Goal: Transaction & Acquisition: Purchase product/service

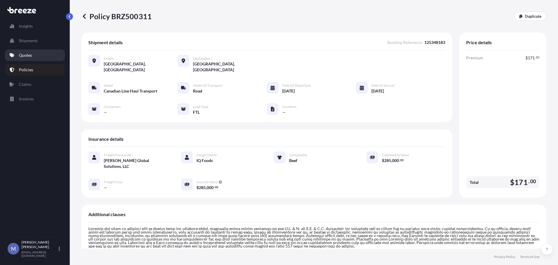
scroll to position [136, 0]
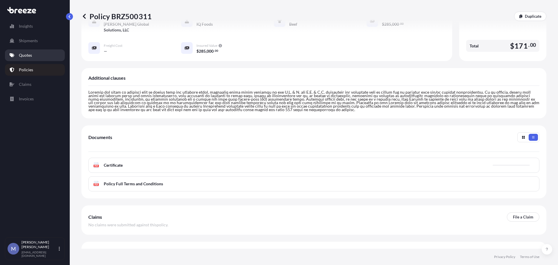
click at [25, 53] on p "Quotes" at bounding box center [25, 55] width 13 height 6
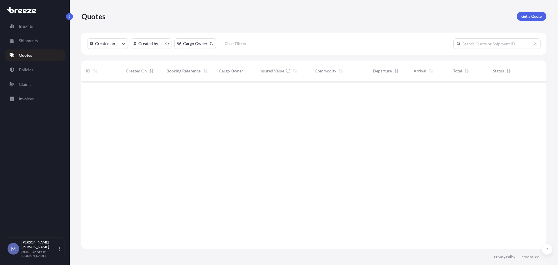
scroll to position [166, 460]
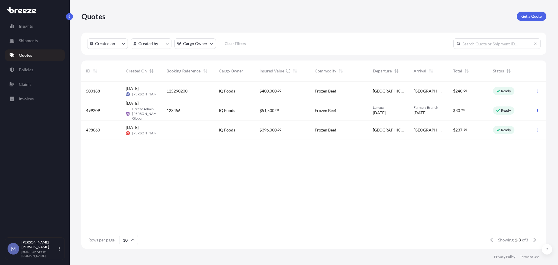
click at [25, 54] on p "Quotes" at bounding box center [25, 55] width 13 height 6
click at [534, 19] on p "Get a Quote" at bounding box center [531, 16] width 20 height 6
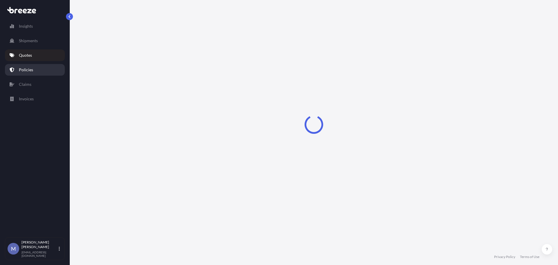
select select "Road"
select select "1"
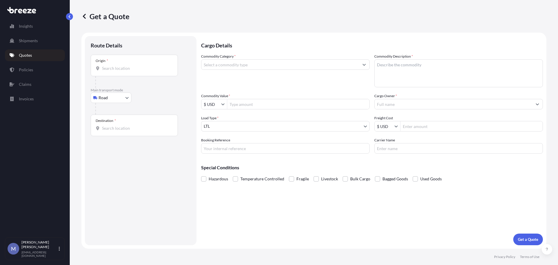
click at [125, 64] on div "Origin *" at bounding box center [134, 65] width 87 height 21
click at [125, 65] on input "Origin *" at bounding box center [136, 68] width 69 height 6
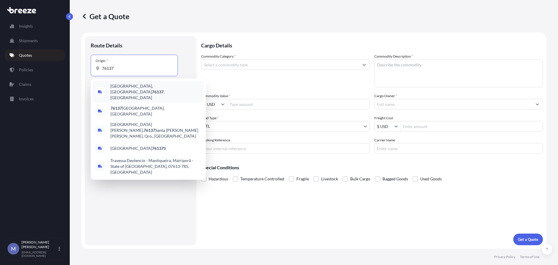
click at [129, 86] on span "[GEOGRAPHIC_DATA] , [GEOGRAPHIC_DATA]" at bounding box center [155, 91] width 91 height 17
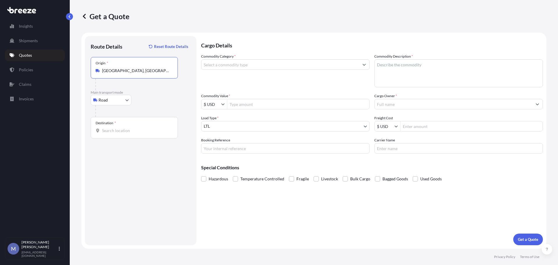
type input "[GEOGRAPHIC_DATA], [GEOGRAPHIC_DATA]"
click at [125, 131] on input "Destination *" at bounding box center [136, 131] width 69 height 6
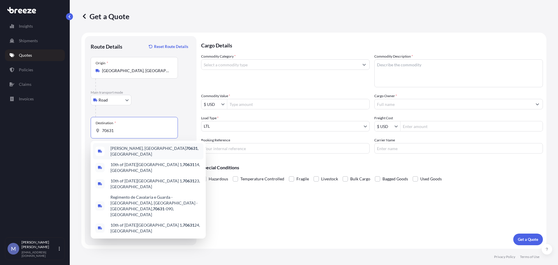
click at [130, 146] on div "[PERSON_NAME], LA 70631 , [GEOGRAPHIC_DATA]" at bounding box center [148, 151] width 110 height 16
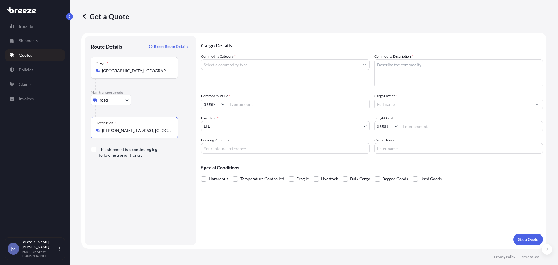
type input "[PERSON_NAME], LA 70631, [GEOGRAPHIC_DATA]"
click at [361, 66] on button "Show suggestions" at bounding box center [364, 64] width 10 height 10
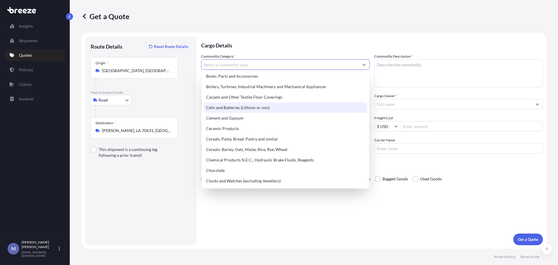
scroll to position [69, 0]
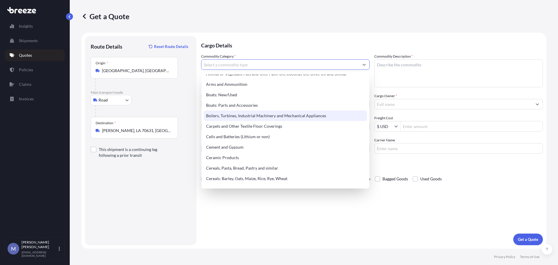
click at [249, 115] on div "Boilers, Turbines, Industrial Machinery and Mechanical Appliances" at bounding box center [285, 115] width 163 height 10
type input "Boilers, Turbines, Industrial Machinery and Mechanical Appliances"
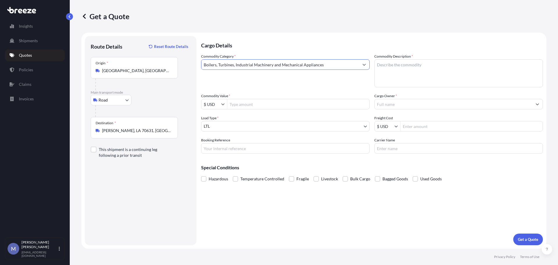
click at [401, 63] on textarea "Commodity Description *" at bounding box center [458, 73] width 168 height 28
type textarea "Compressor"
click at [252, 102] on input "Commodity Value *" at bounding box center [298, 104] width 142 height 10
type input "250,000"
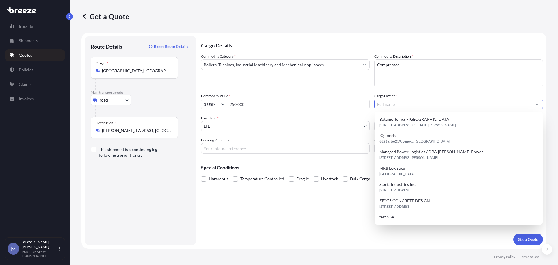
click at [405, 103] on input "Cargo Owner *" at bounding box center [452, 104] width 157 height 10
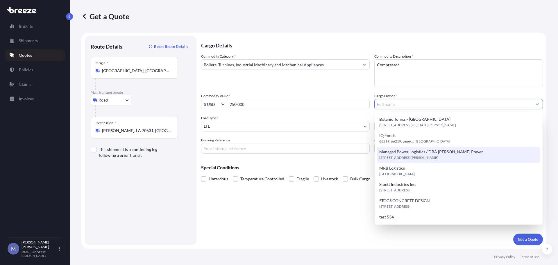
click at [397, 152] on span "Managed Power Logistics / DBA [PERSON_NAME] Power" at bounding box center [431, 152] width 104 height 6
type input "Managed Power Logistics / DBA [PERSON_NAME] Power"
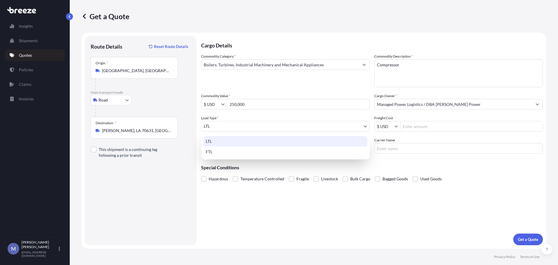
click at [268, 124] on body "250,000 7 options available. Insights Shipments Quotes Policies Claims Invoices…" at bounding box center [279, 132] width 558 height 265
click at [215, 149] on div "FTL" at bounding box center [285, 151] width 164 height 10
select select "2"
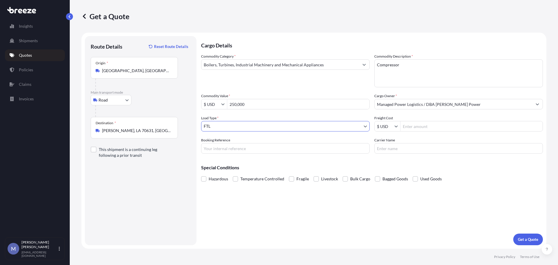
click at [221, 148] on input "Booking Reference" at bounding box center [285, 148] width 168 height 10
type input "125379568"
click at [421, 206] on div "Cargo Details Commodity Category * Boilers, Turbines, Industrial Machinery and …" at bounding box center [372, 140] width 342 height 209
click at [411, 148] on input "Carrier Name" at bounding box center [458, 148] width 168 height 10
type input "Advanced Transportation LLC"
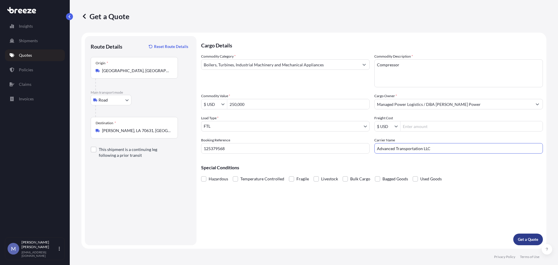
click at [522, 236] on p "Get a Quote" at bounding box center [528, 239] width 20 height 6
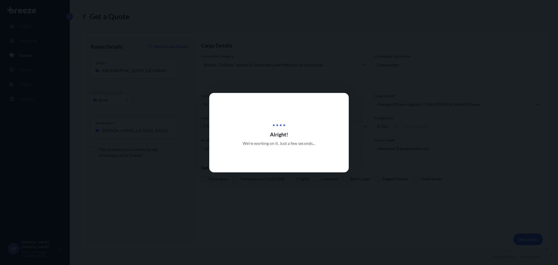
select select "Road"
select select "2"
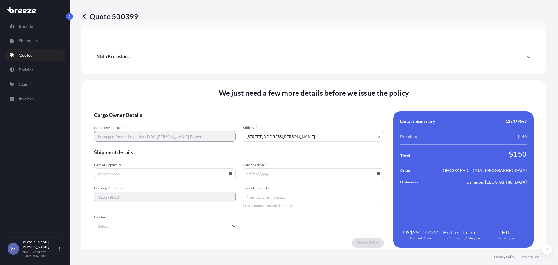
scroll to position [679, 0]
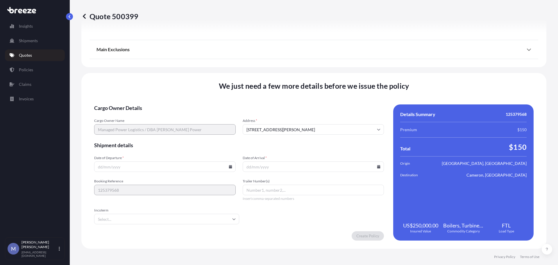
click at [229, 166] on icon at bounding box center [230, 166] width 3 height 3
click at [137, 91] on button "30" at bounding box center [136, 92] width 9 height 9
type input "[DATE]"
click at [377, 168] on icon at bounding box center [378, 166] width 3 height 3
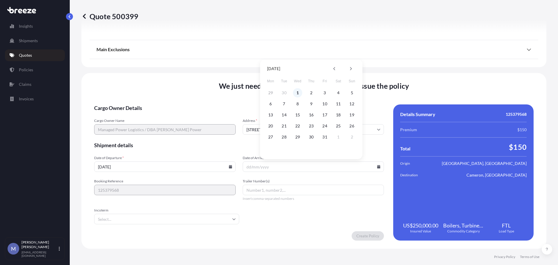
click at [298, 91] on button "1" at bounding box center [297, 92] width 9 height 9
type input "[DATE]"
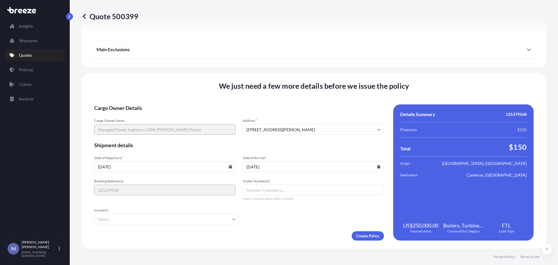
click at [271, 185] on input "Trailer Number(s)" at bounding box center [313, 189] width 141 height 10
type input "902"
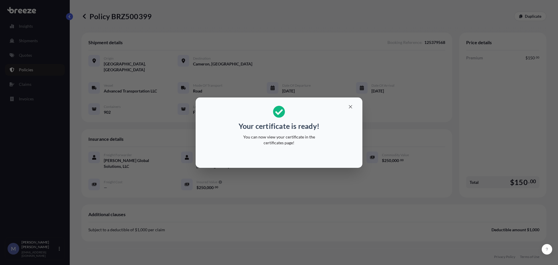
click at [297, 60] on div "Your certificate is ready! You can now view your certificate in the certificate…" at bounding box center [279, 132] width 558 height 265
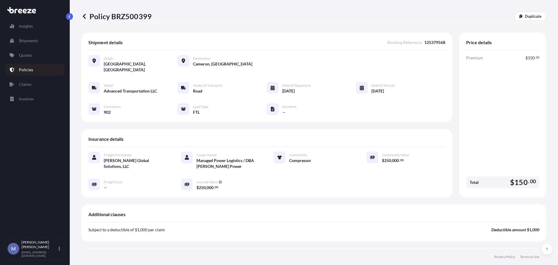
scroll to position [129, 0]
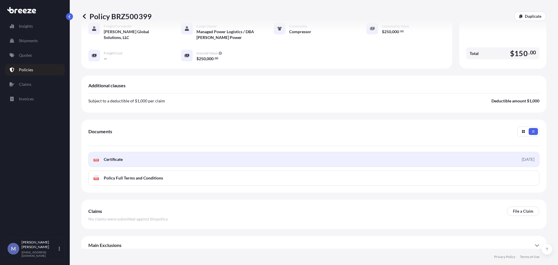
click at [121, 156] on span "Certificate" at bounding box center [113, 159] width 19 height 6
